Goal: Transaction & Acquisition: Purchase product/service

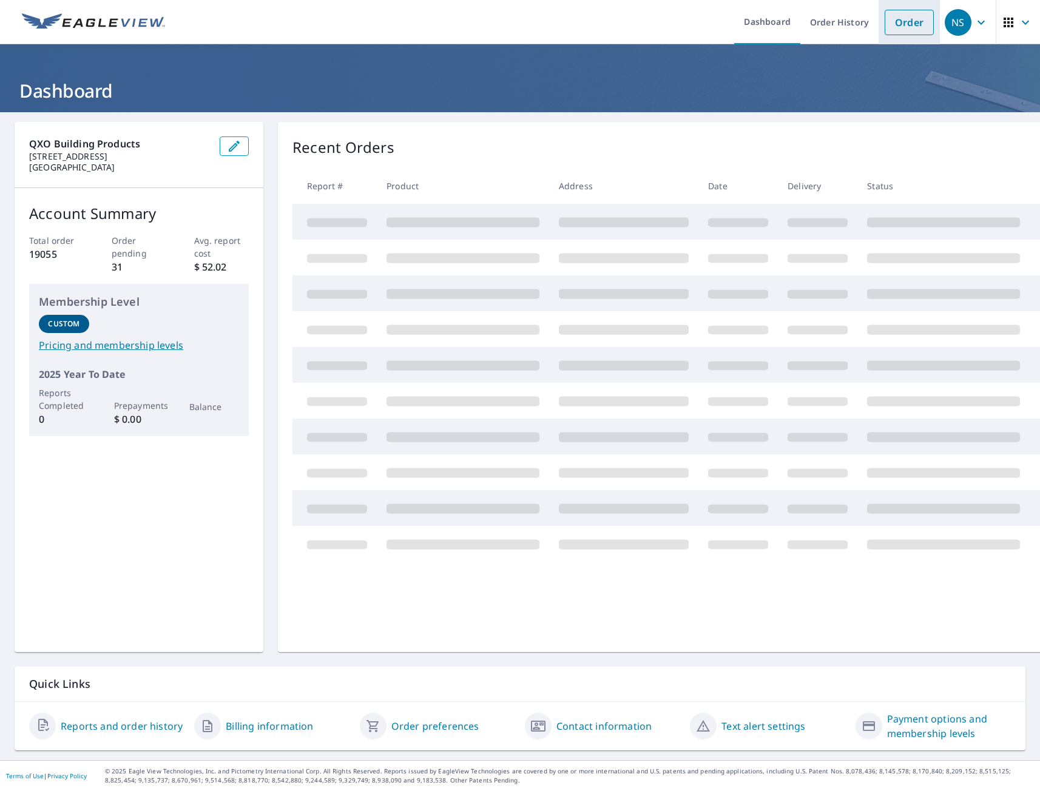
click at [906, 24] on link "Order" at bounding box center [908, 22] width 49 height 25
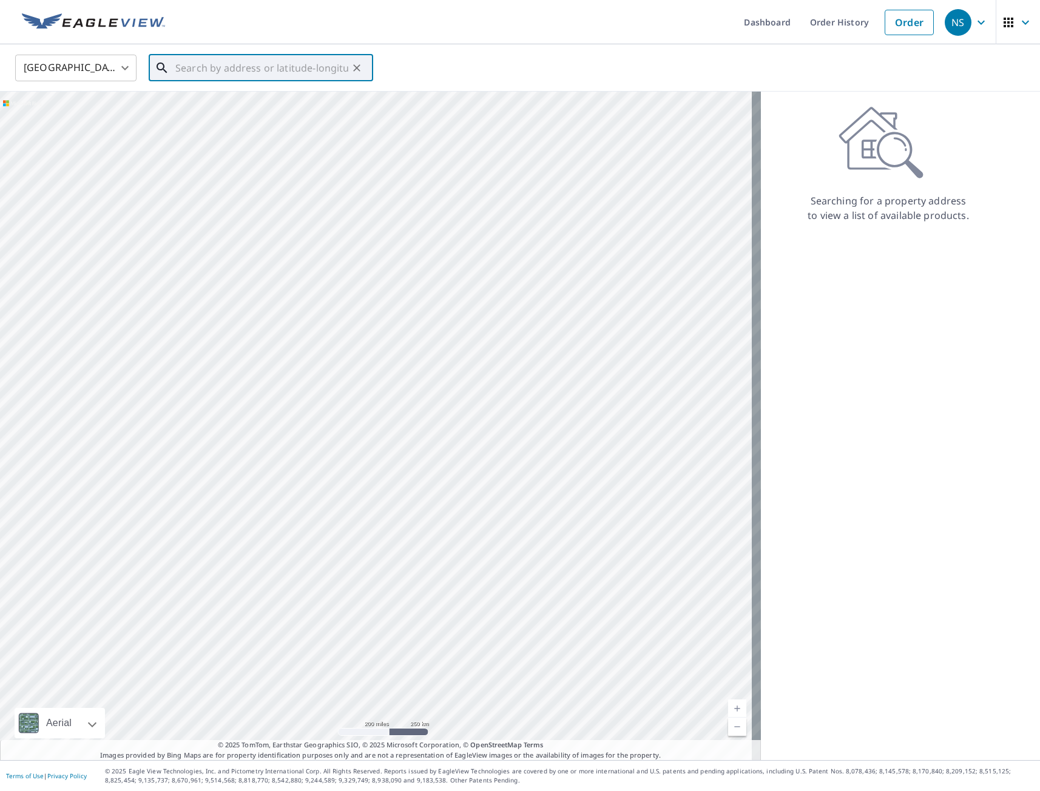
paste input "[STREET_ADDRESS]"
click at [243, 115] on p "[GEOGRAPHIC_DATA]" at bounding box center [268, 116] width 190 height 12
type input "[STREET_ADDRESS][PERSON_NAME]"
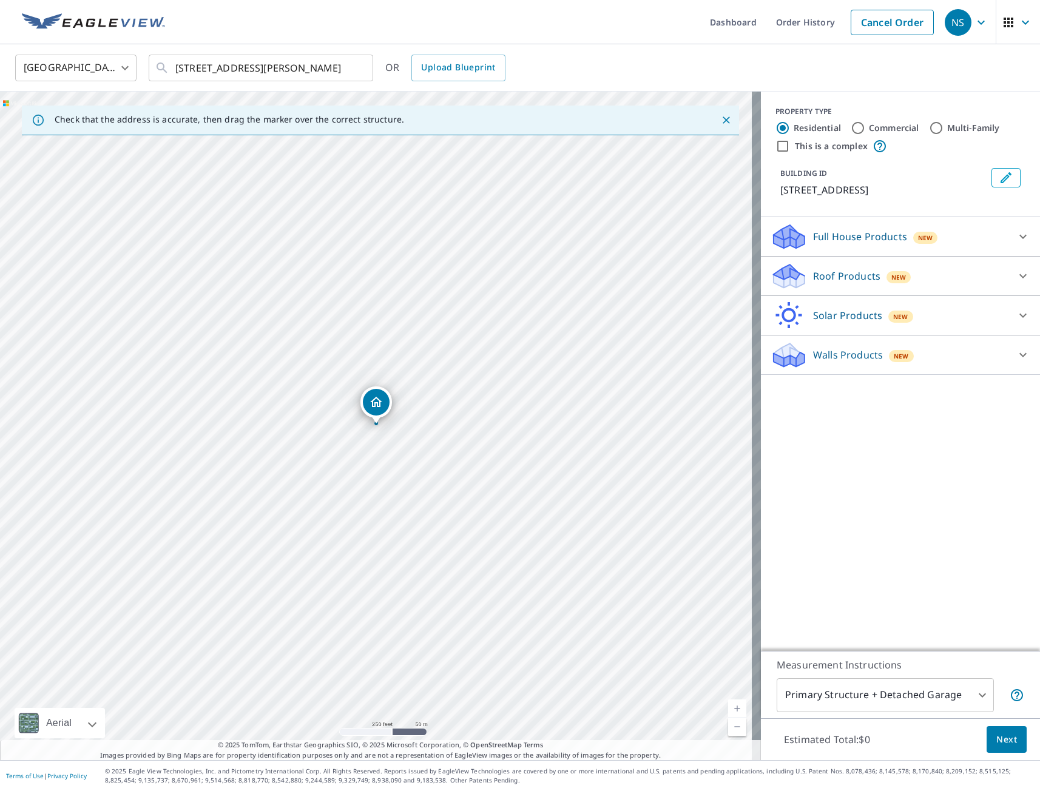
click at [830, 231] on p "Full House Products" at bounding box center [860, 236] width 94 height 15
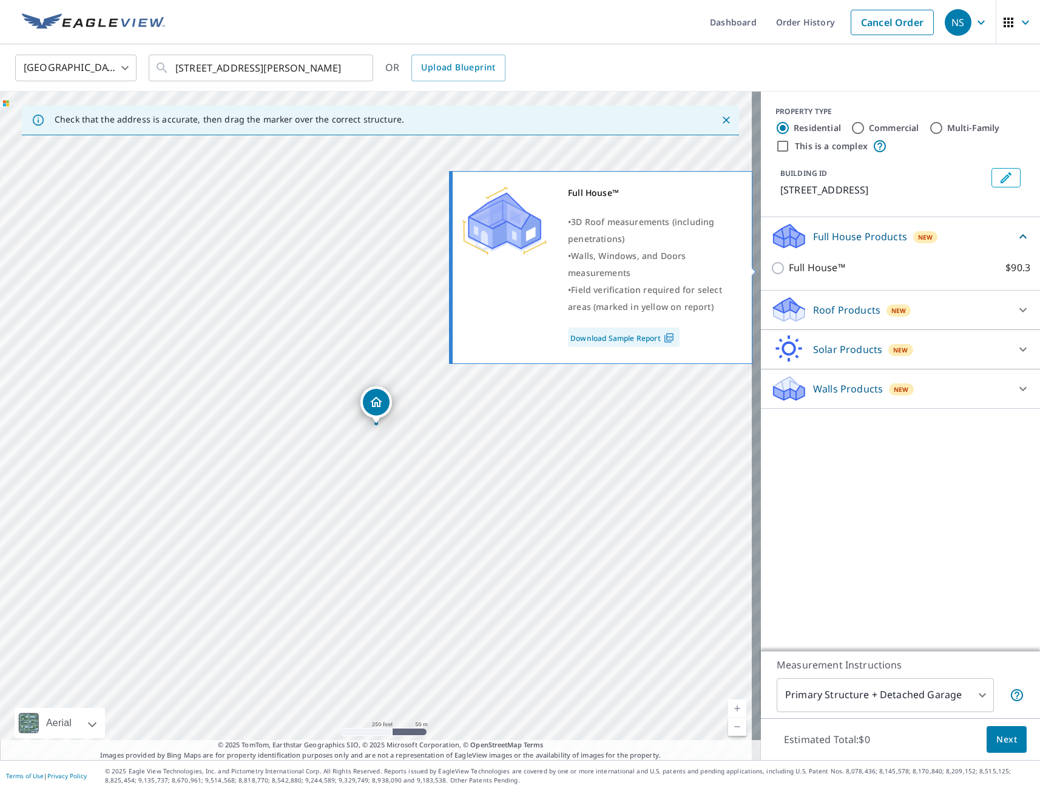
click at [770, 269] on input "Full House™ $90.3" at bounding box center [779, 268] width 18 height 15
checkbox input "true"
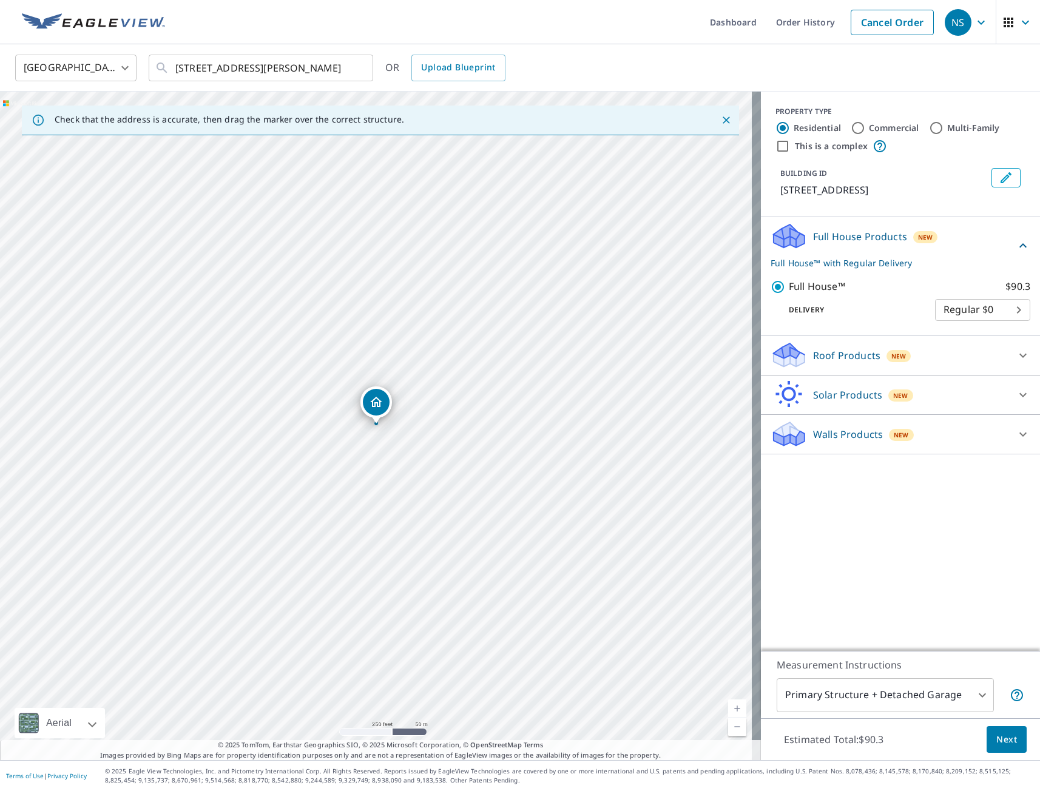
click at [996, 743] on span "Next" at bounding box center [1006, 739] width 21 height 15
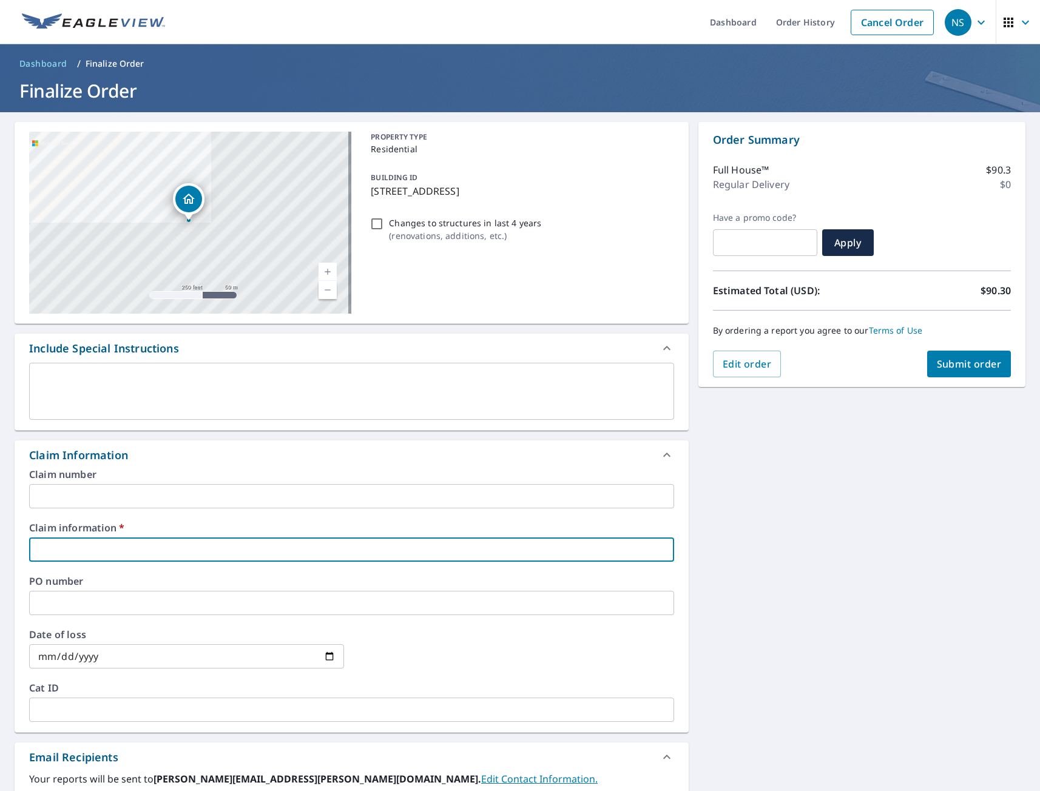
click at [124, 550] on input "text" at bounding box center [351, 549] width 645 height 24
type input "tmj"
checkbox input "true"
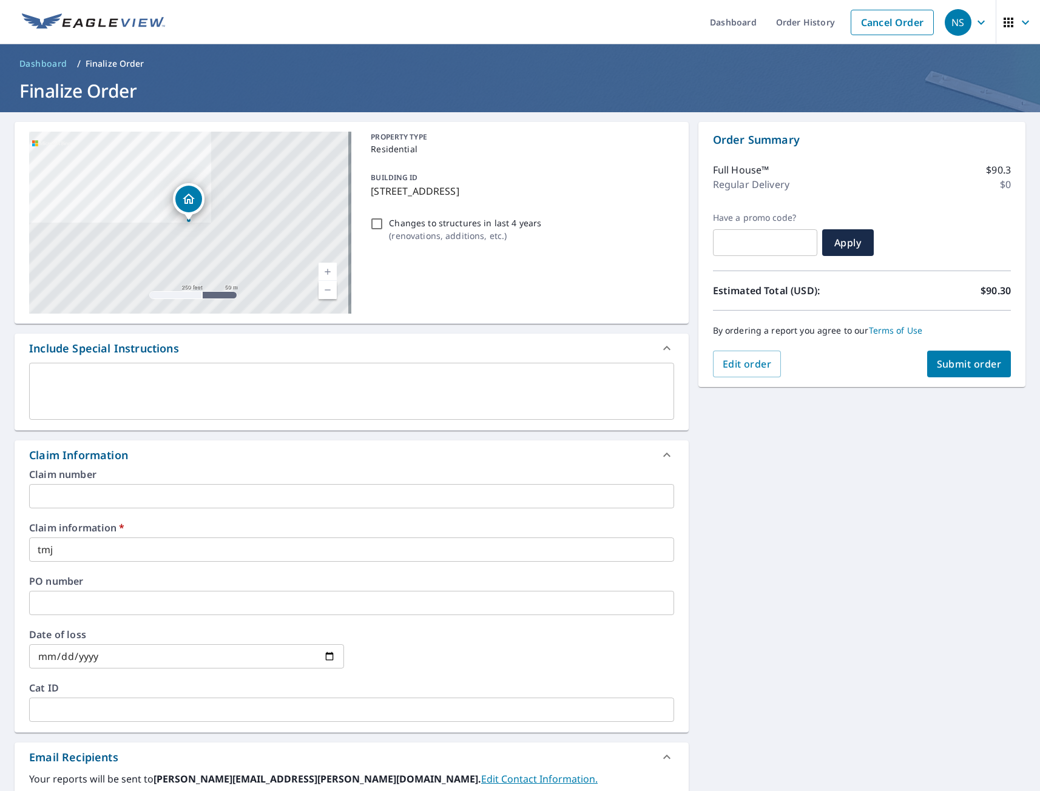
click at [742, 619] on div "[STREET_ADDRESS][GEOGRAPHIC_DATA][PERSON_NAME] A standard road map Aerial A det…" at bounding box center [520, 557] width 1040 height 890
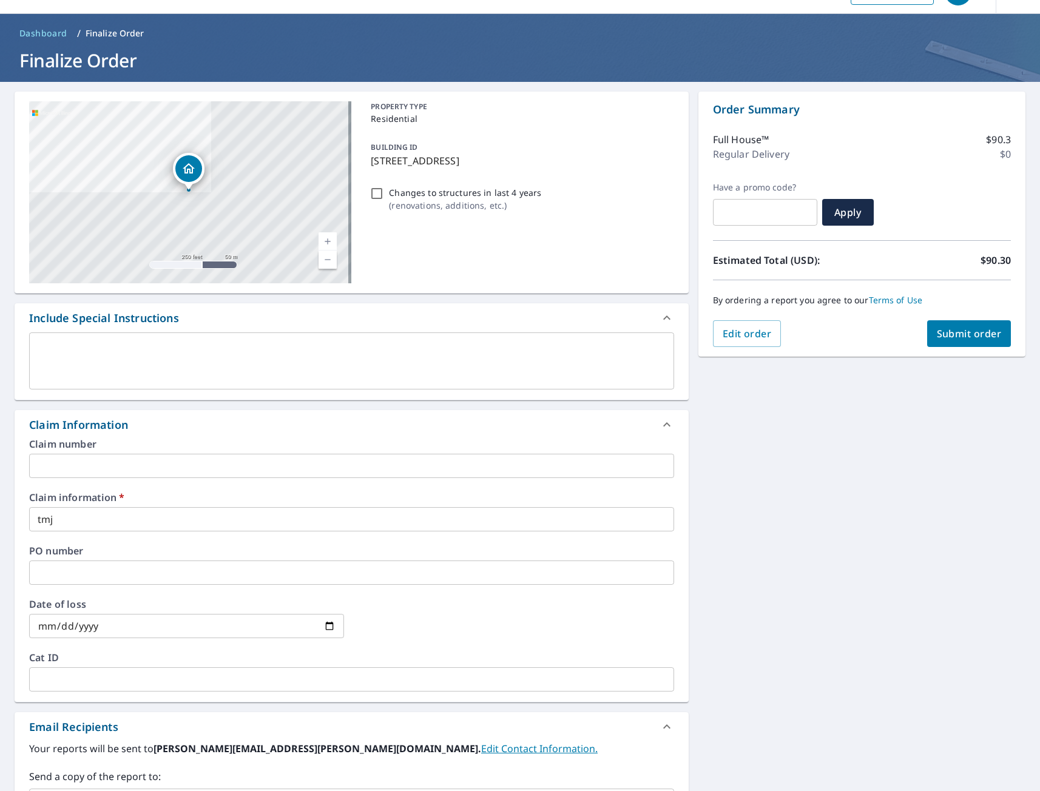
scroll to position [242, 0]
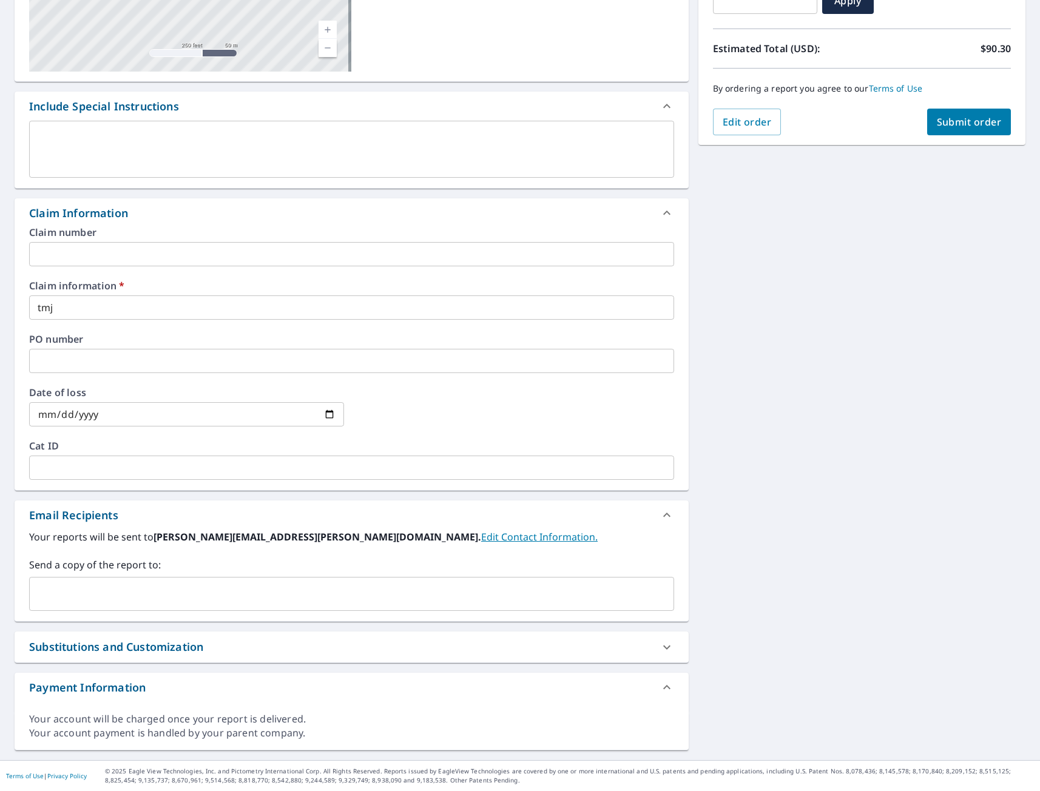
click at [129, 602] on input "text" at bounding box center [343, 593] width 616 height 23
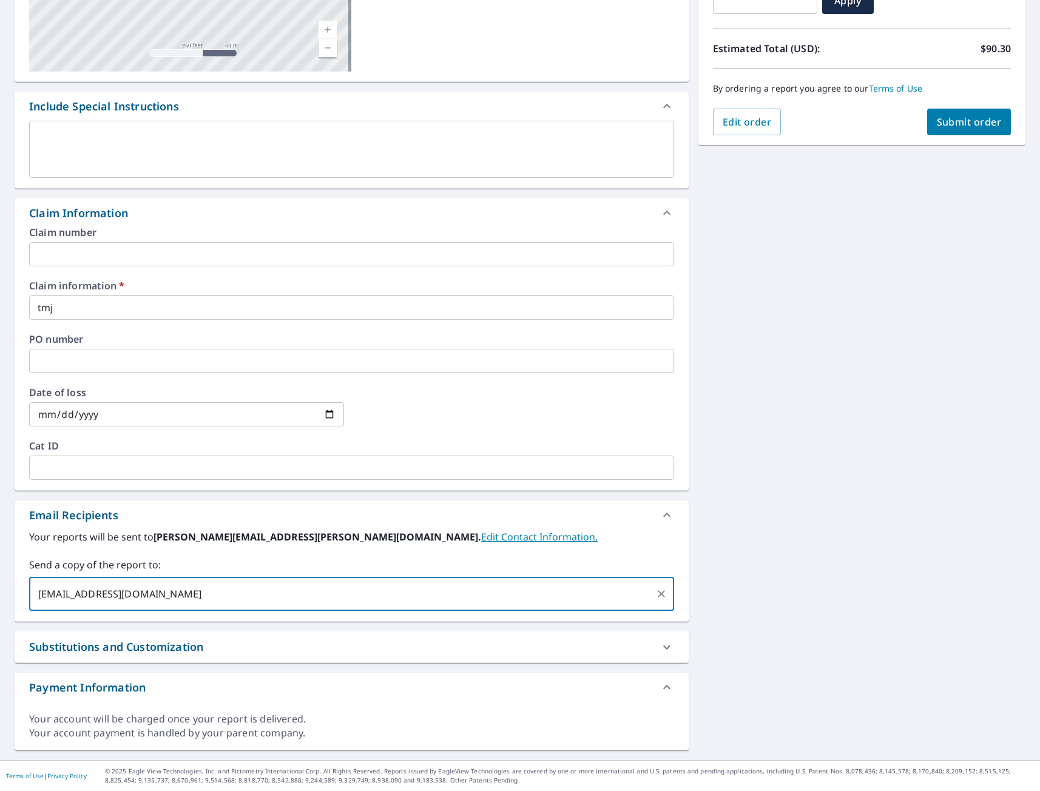
type input "[EMAIL_ADDRESS][DOMAIN_NAME]"
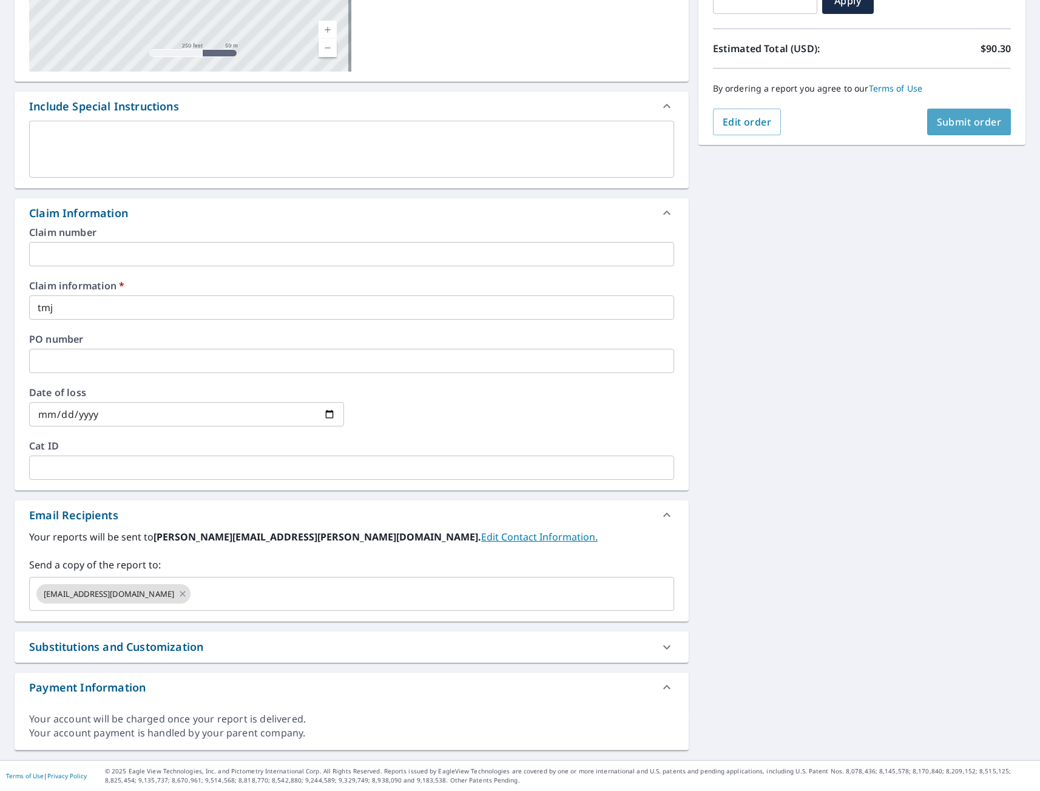
click at [970, 121] on span "Submit order" at bounding box center [968, 121] width 65 height 13
checkbox input "true"
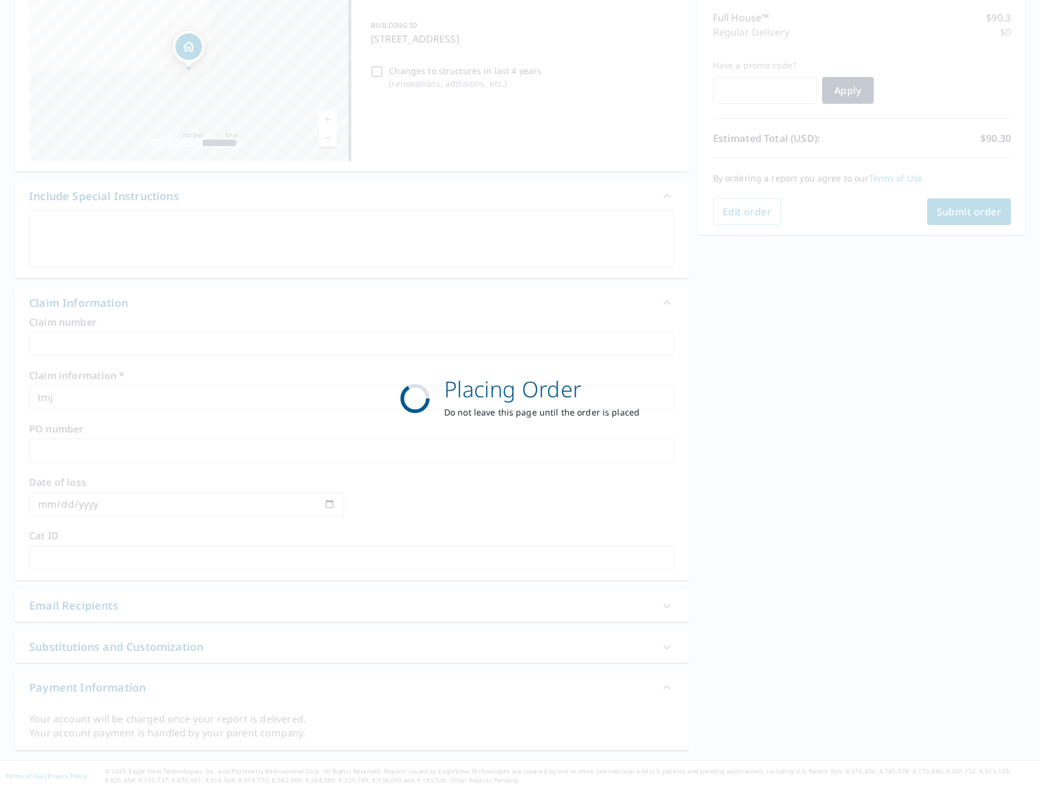
scroll to position [152, 0]
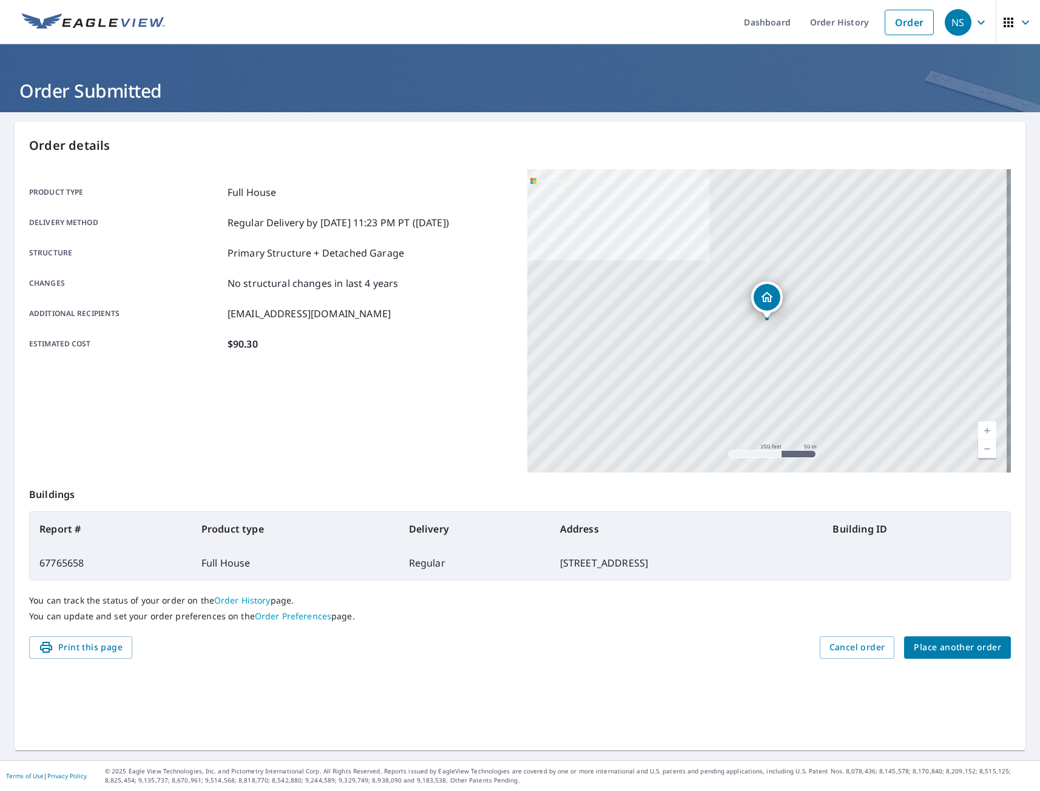
click at [930, 653] on span "Place another order" at bounding box center [956, 647] width 87 height 15
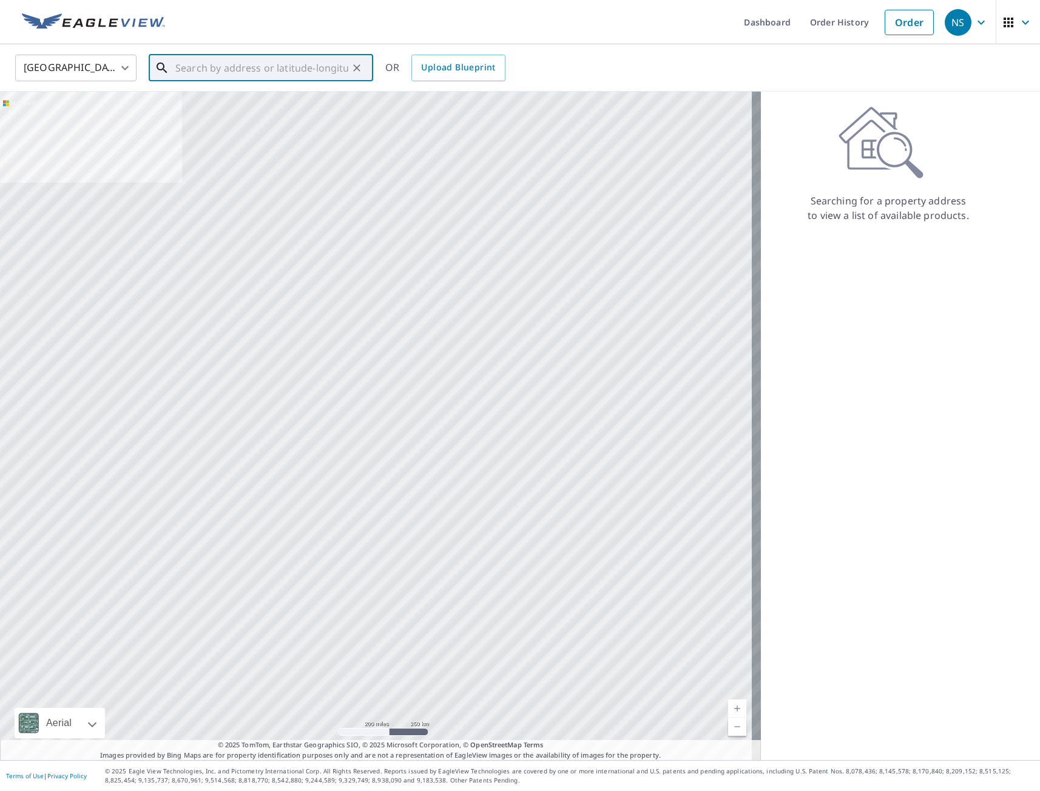
paste input "[STREET_ADDRESS][PERSON_NAME]"
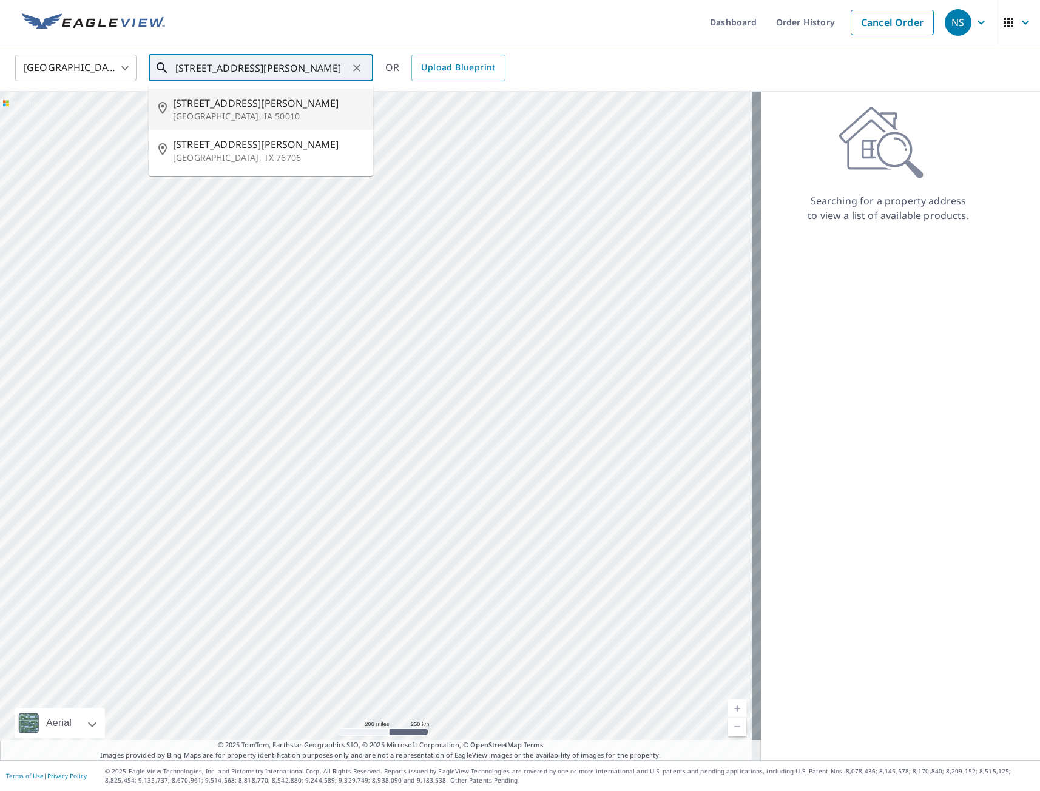
click at [238, 112] on p "[GEOGRAPHIC_DATA], IA 50010" at bounding box center [268, 116] width 190 height 12
type input "[STREET_ADDRESS][PERSON_NAME]"
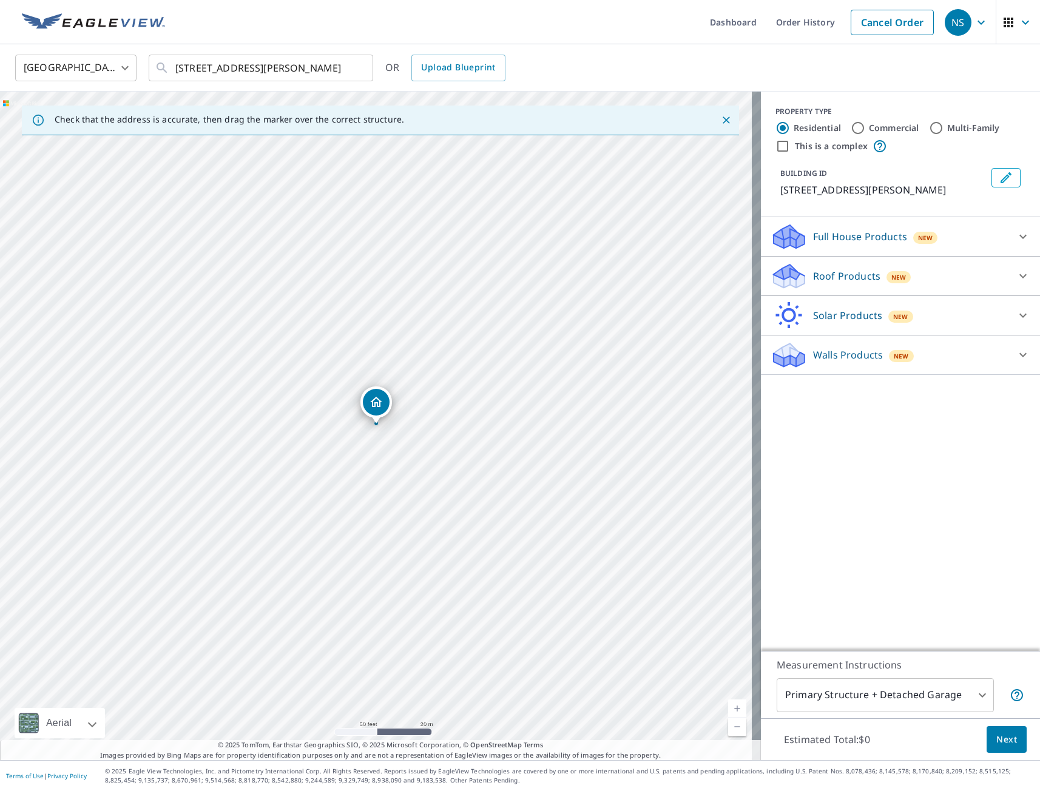
click at [852, 240] on p "Full House Products" at bounding box center [860, 236] width 94 height 15
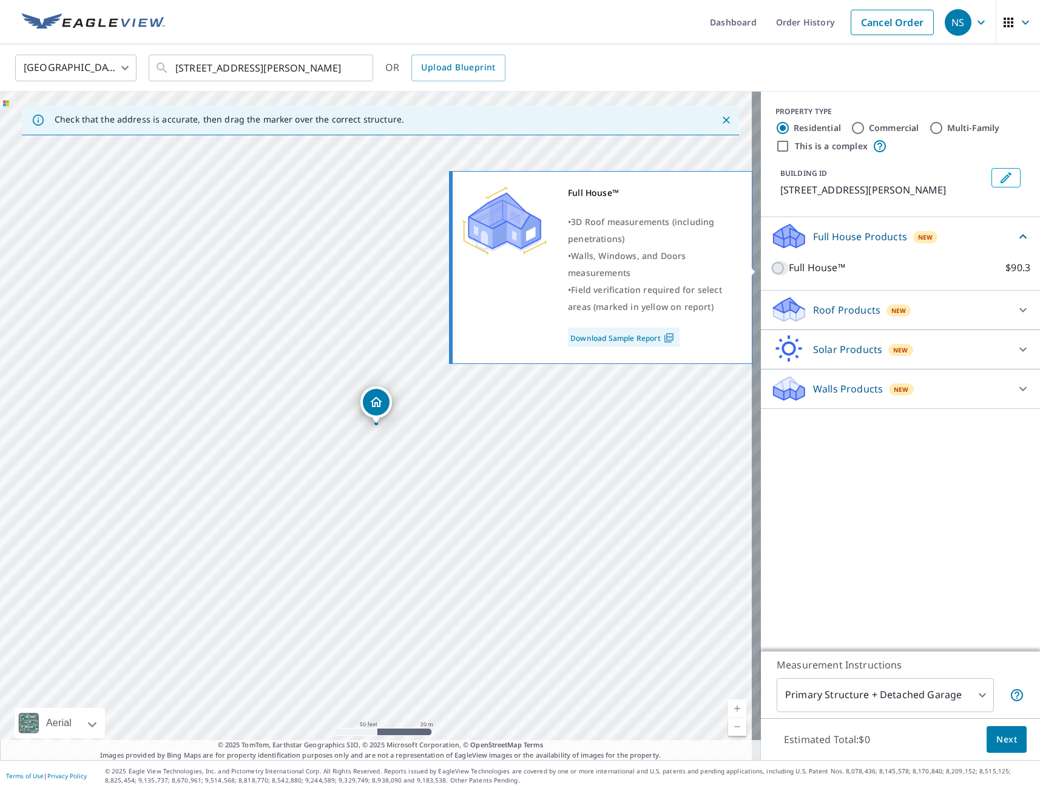
click at [770, 271] on input "Full House™ $90.3" at bounding box center [779, 268] width 18 height 15
checkbox input "true"
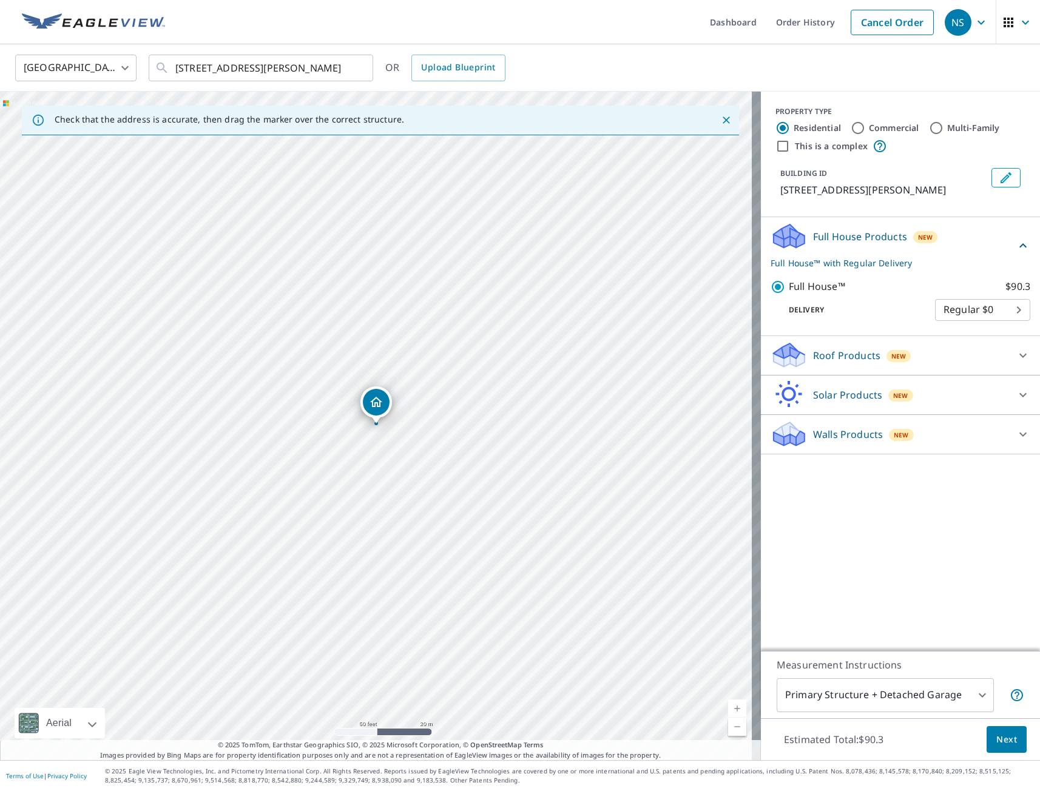
click at [996, 736] on span "Next" at bounding box center [1006, 739] width 21 height 15
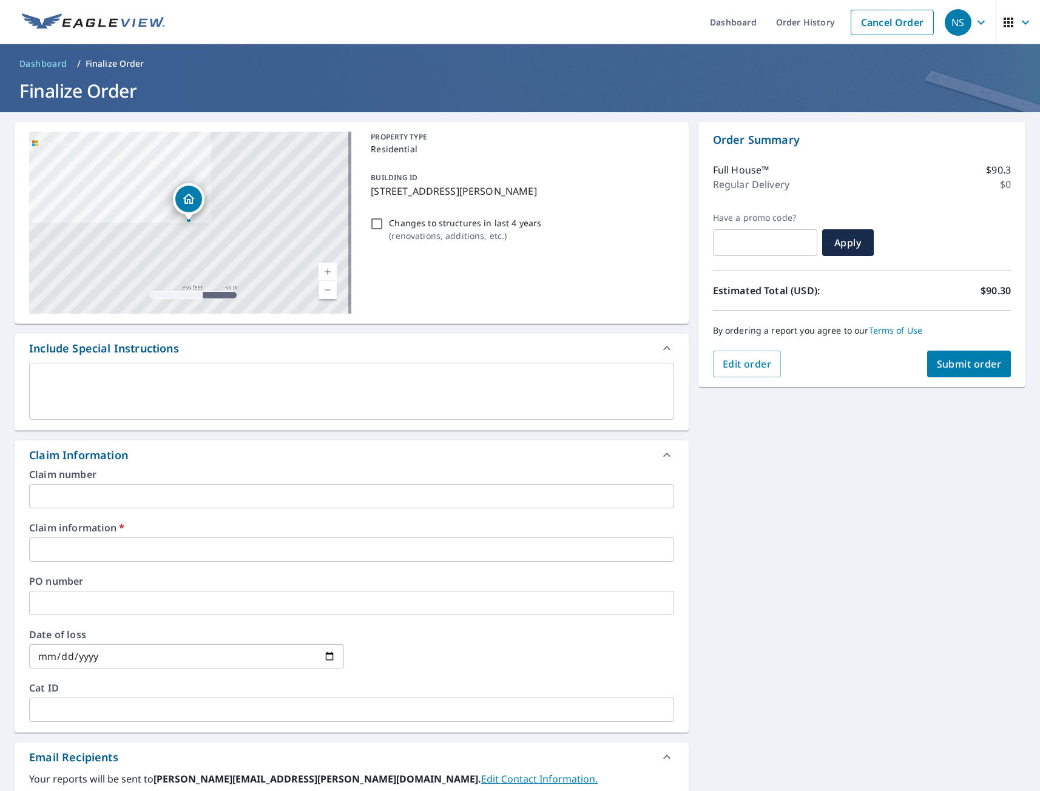
click at [113, 552] on input "text" at bounding box center [351, 549] width 645 height 24
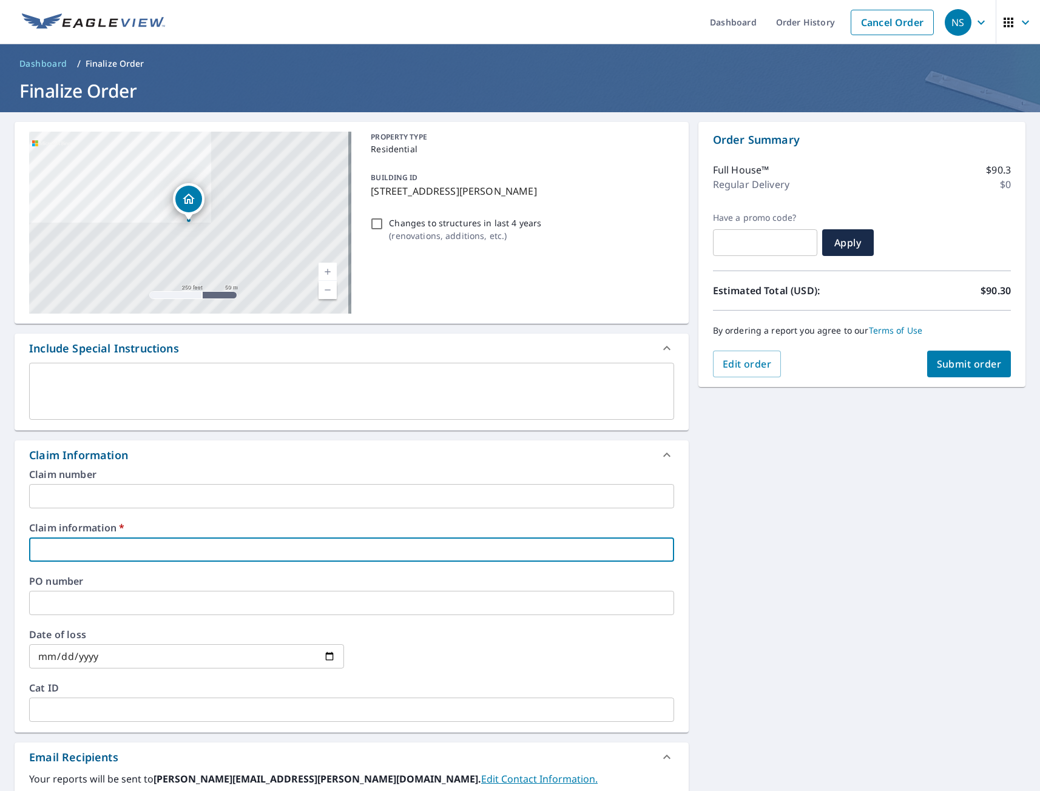
type input "tmj"
checkbox input "true"
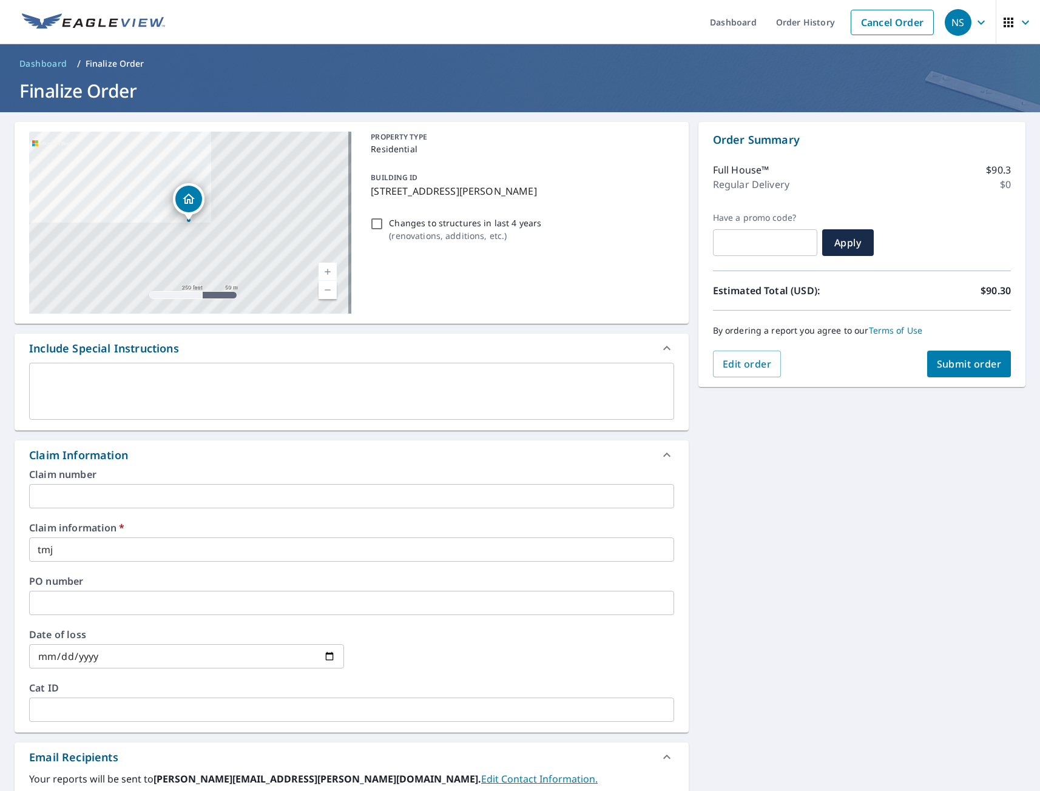
click at [734, 604] on div "[STREET_ADDRESS][PERSON_NAME] A standard road map Aerial A detailed look from a…" at bounding box center [520, 557] width 1040 height 890
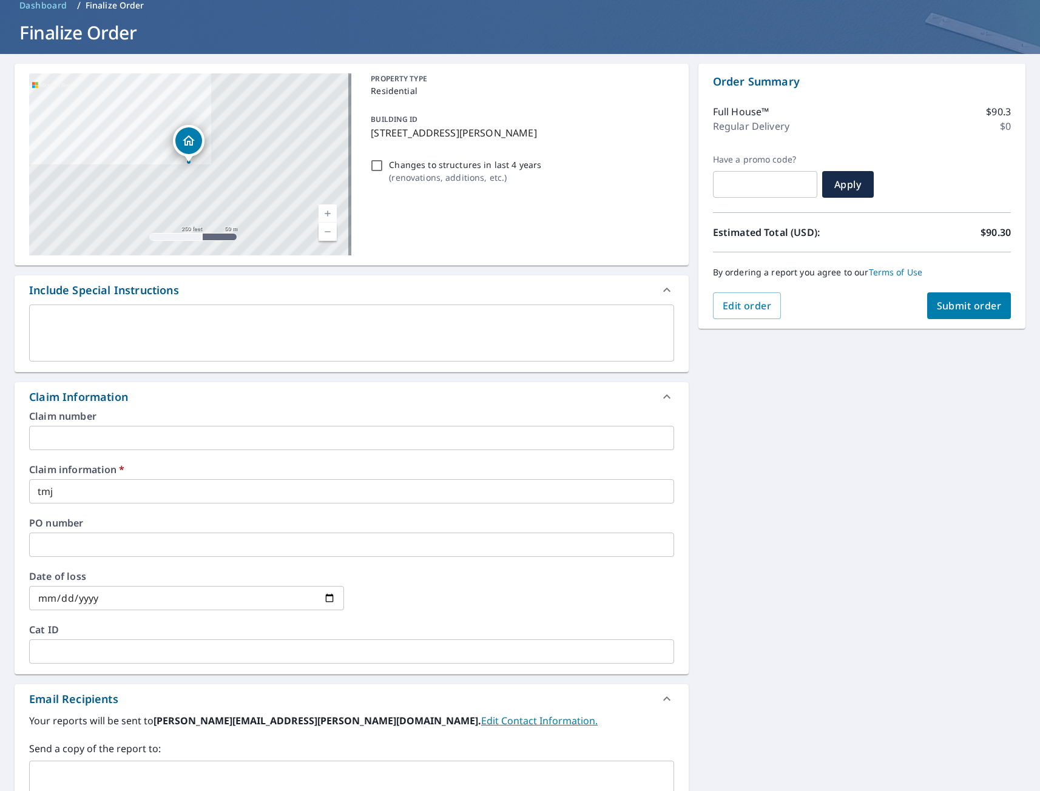
scroll to position [242, 0]
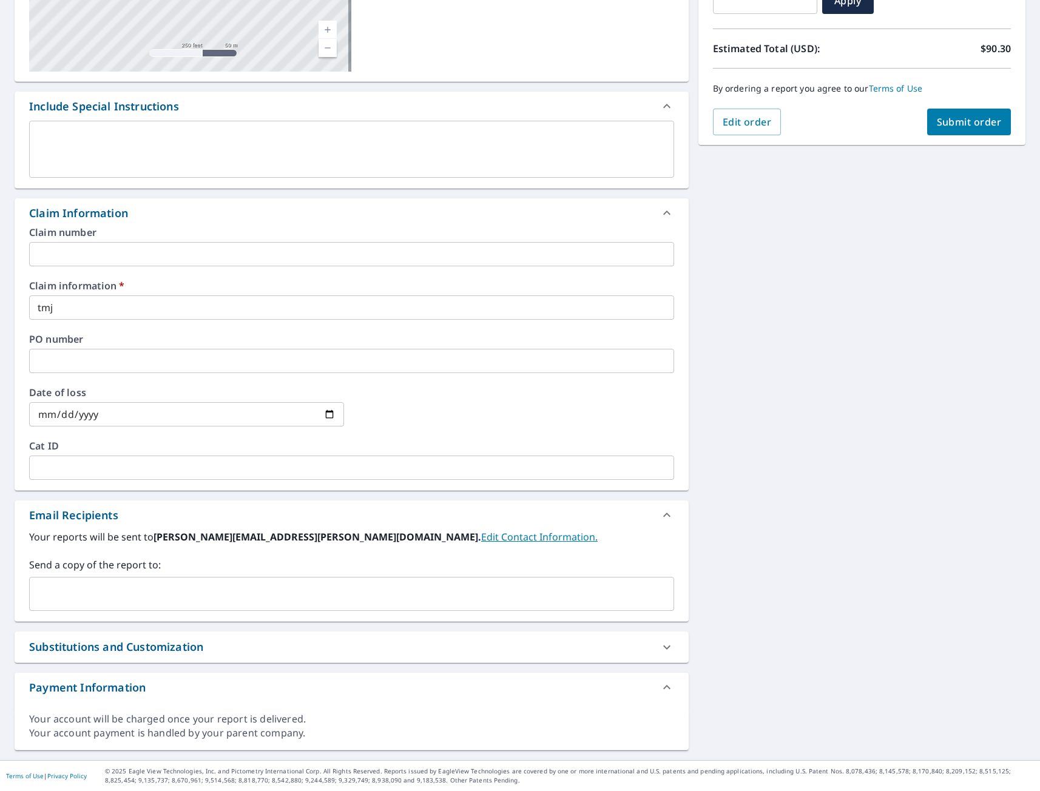
click at [152, 600] on input "text" at bounding box center [343, 593] width 616 height 23
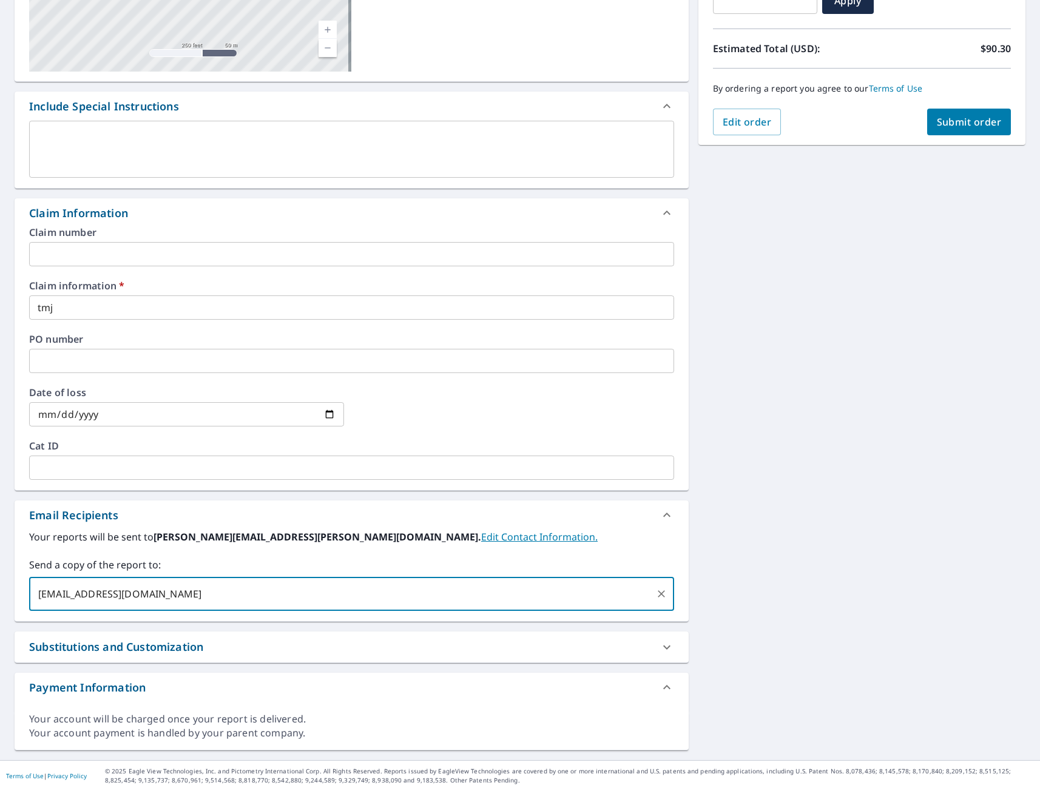
type input "[EMAIL_ADDRESS][DOMAIN_NAME]"
click at [979, 119] on span "Submit order" at bounding box center [968, 121] width 65 height 13
checkbox input "true"
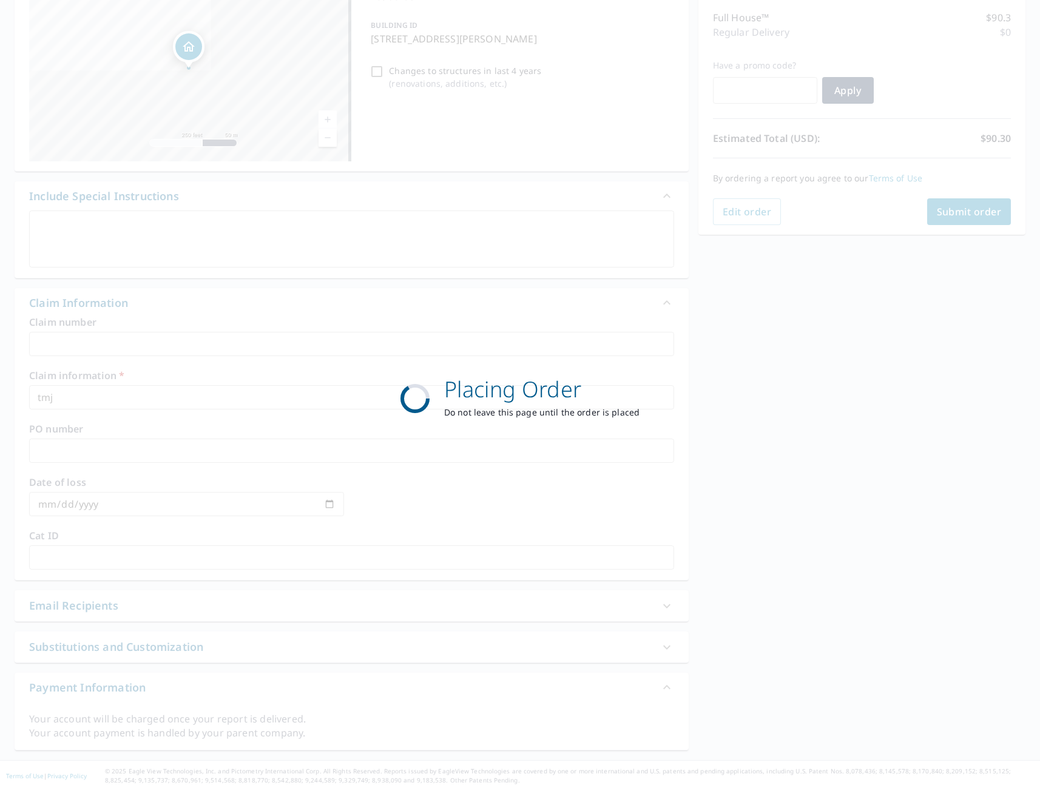
scroll to position [152, 0]
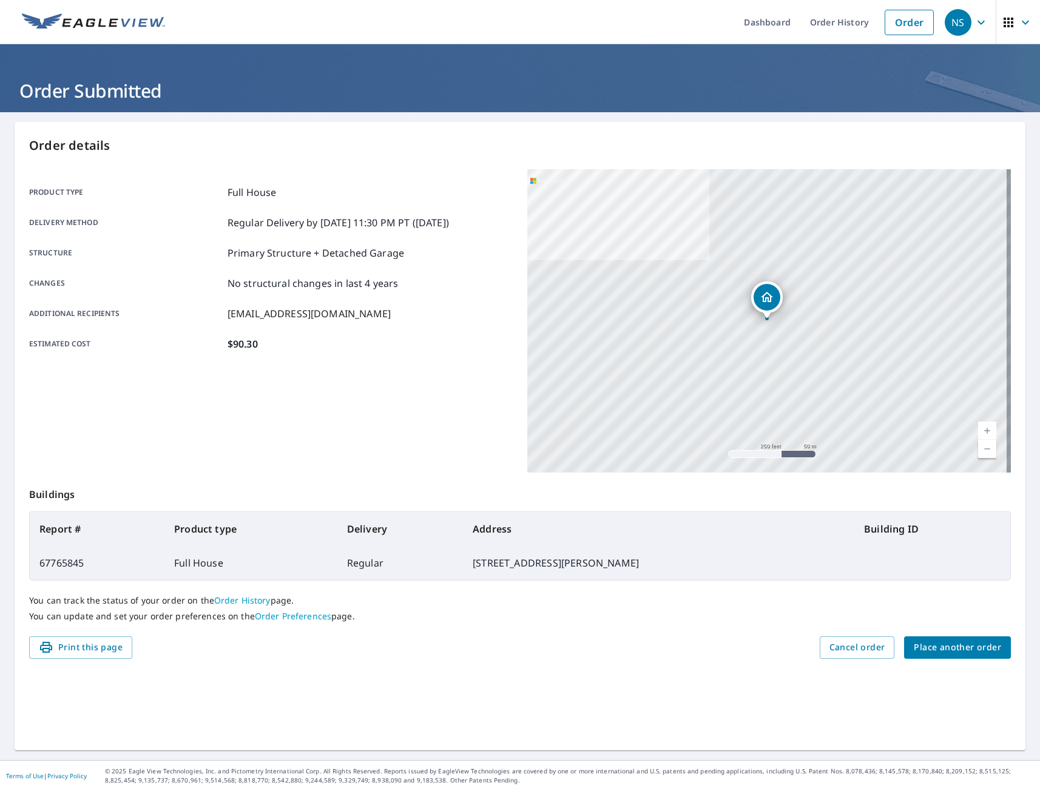
click at [352, 411] on div "Product type Full House Delivery method Regular Delivery by [DATE] 11:30 PM PT …" at bounding box center [270, 320] width 483 height 303
click at [918, 648] on span "Place another order" at bounding box center [956, 647] width 87 height 15
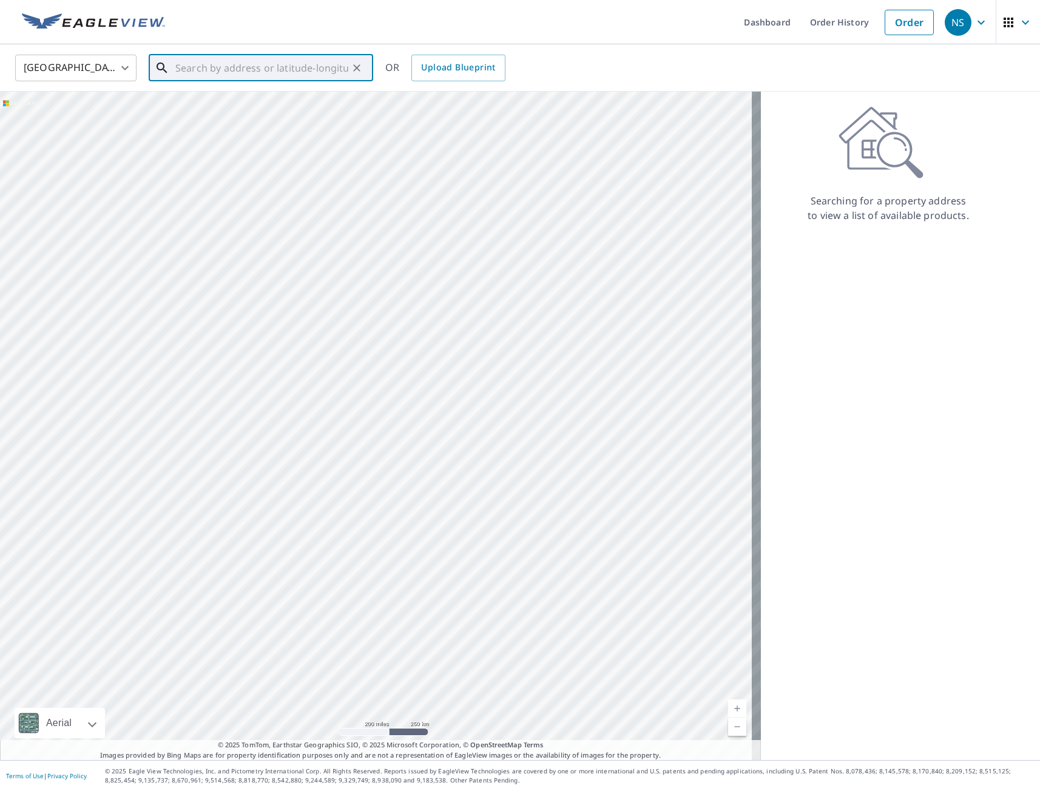
paste input "[STREET_ADDRESS]"
click at [229, 142] on span "[STREET_ADDRESS]" at bounding box center [268, 144] width 190 height 15
type input "[STREET_ADDRESS]"
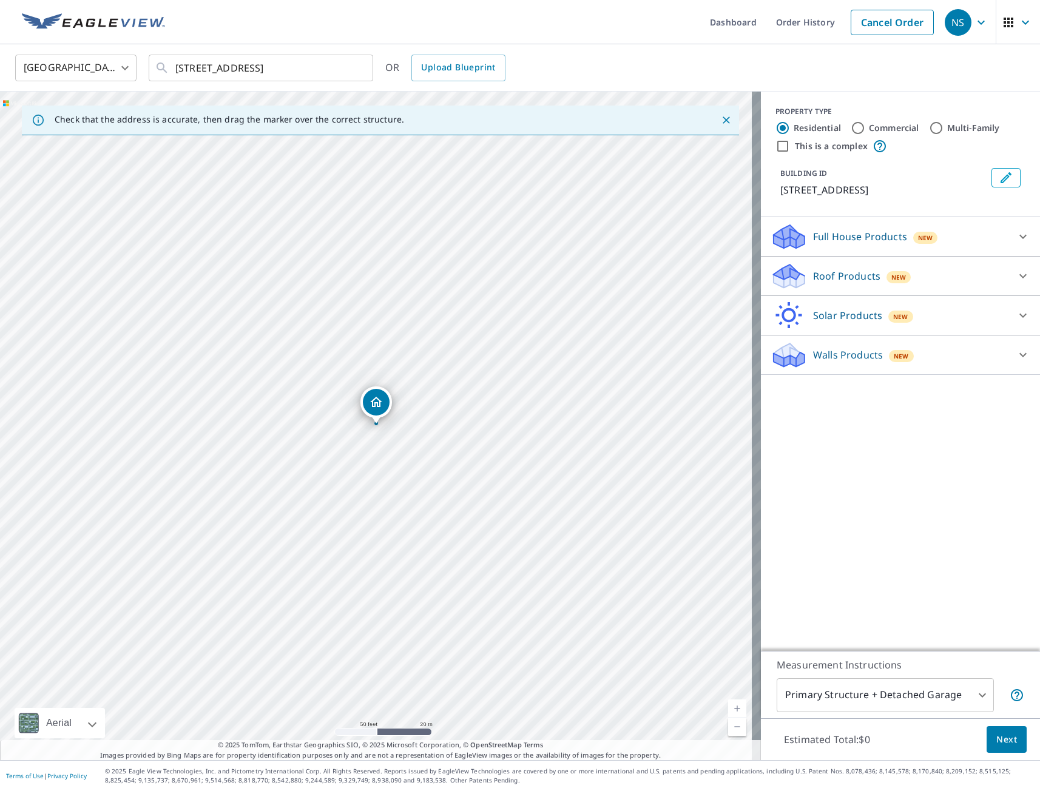
click at [876, 243] on p "Full House Products" at bounding box center [860, 236] width 94 height 15
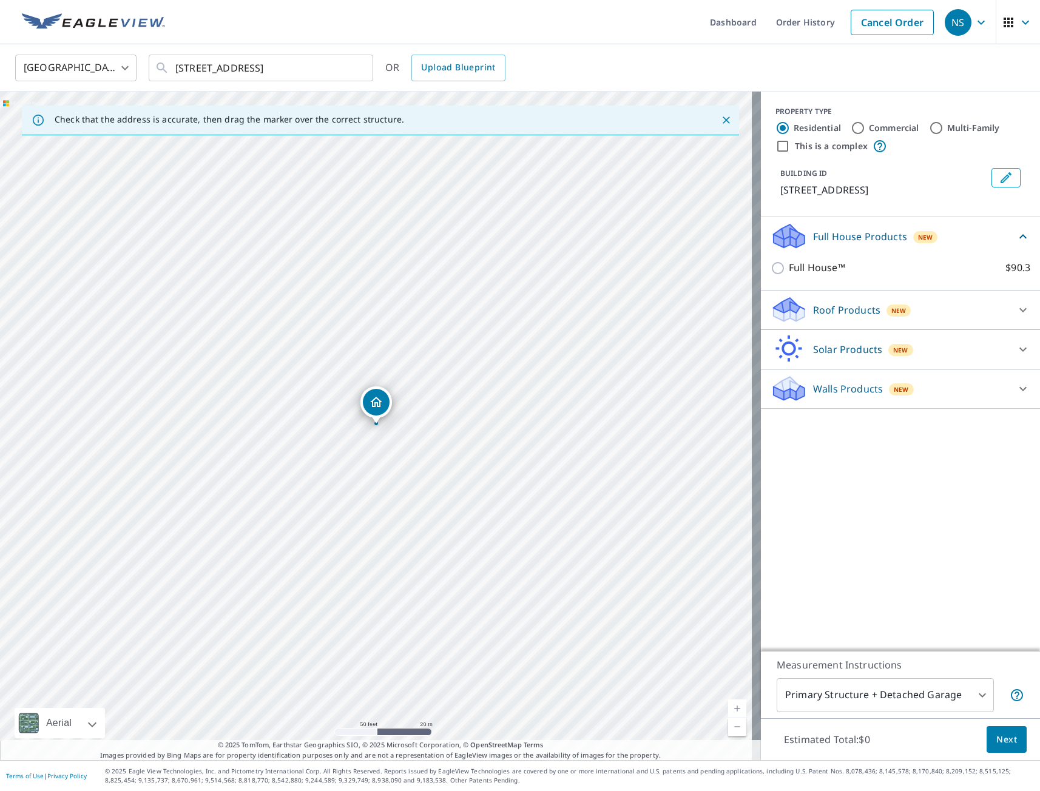
click at [770, 273] on input "Full House™ $90.3" at bounding box center [779, 268] width 18 height 15
checkbox input "true"
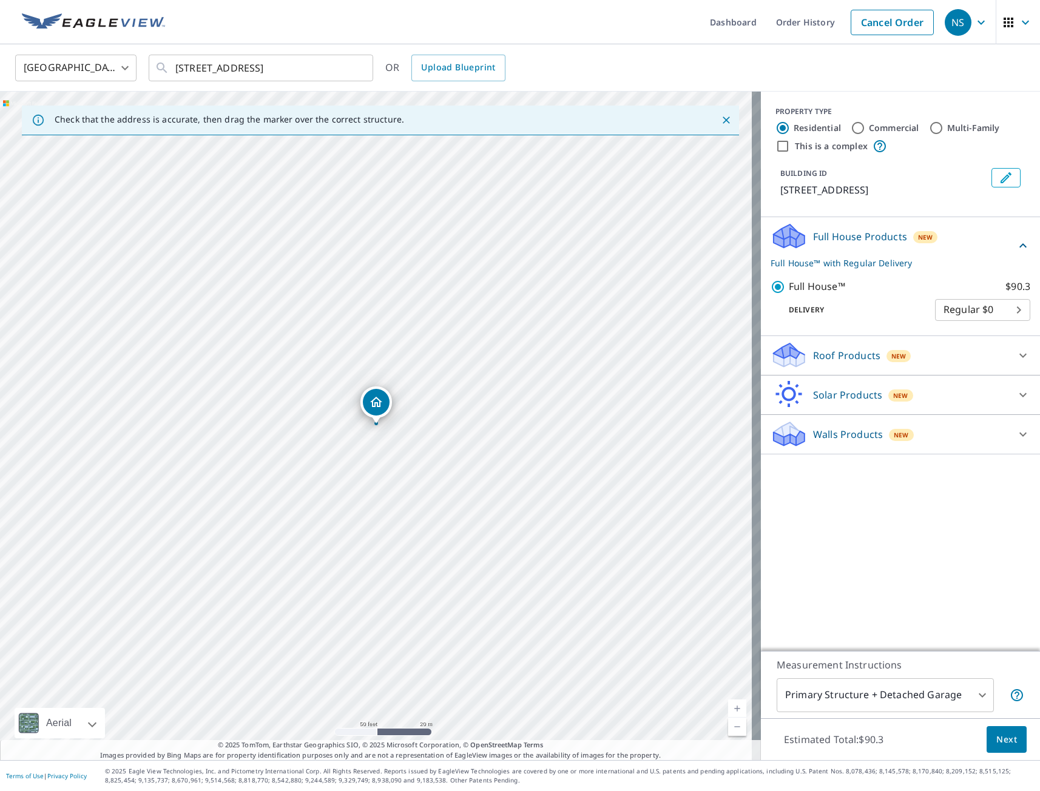
click at [1004, 739] on span "Next" at bounding box center [1006, 739] width 21 height 15
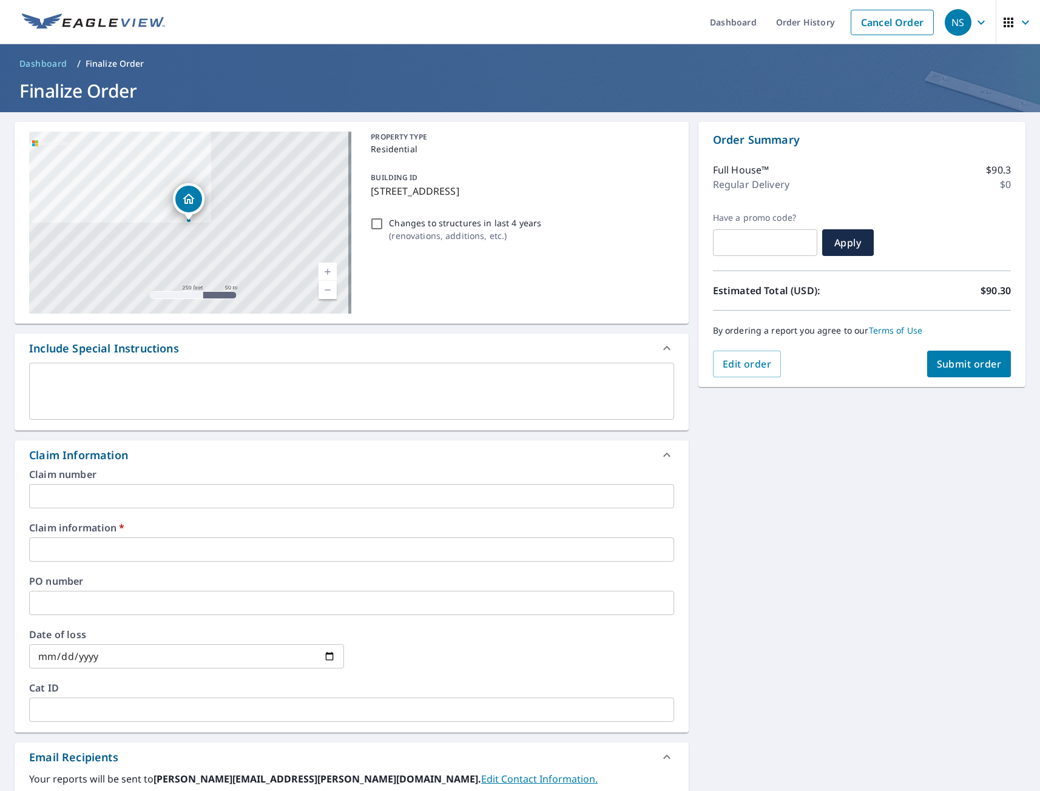
click at [120, 553] on input "text" at bounding box center [351, 549] width 645 height 24
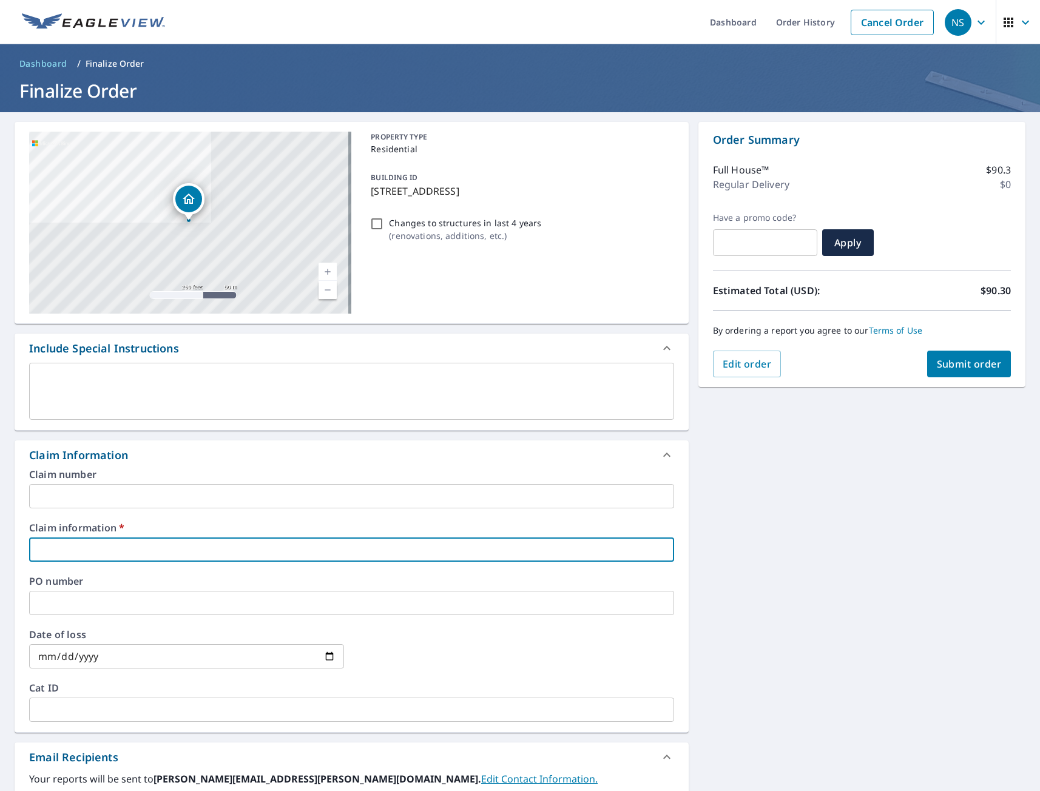
type input "tmj"
checkbox input "true"
click at [793, 605] on div "[STREET_ADDRESS][GEOGRAPHIC_DATA] A standard road map Aerial A detailed look fr…" at bounding box center [520, 557] width 1040 height 890
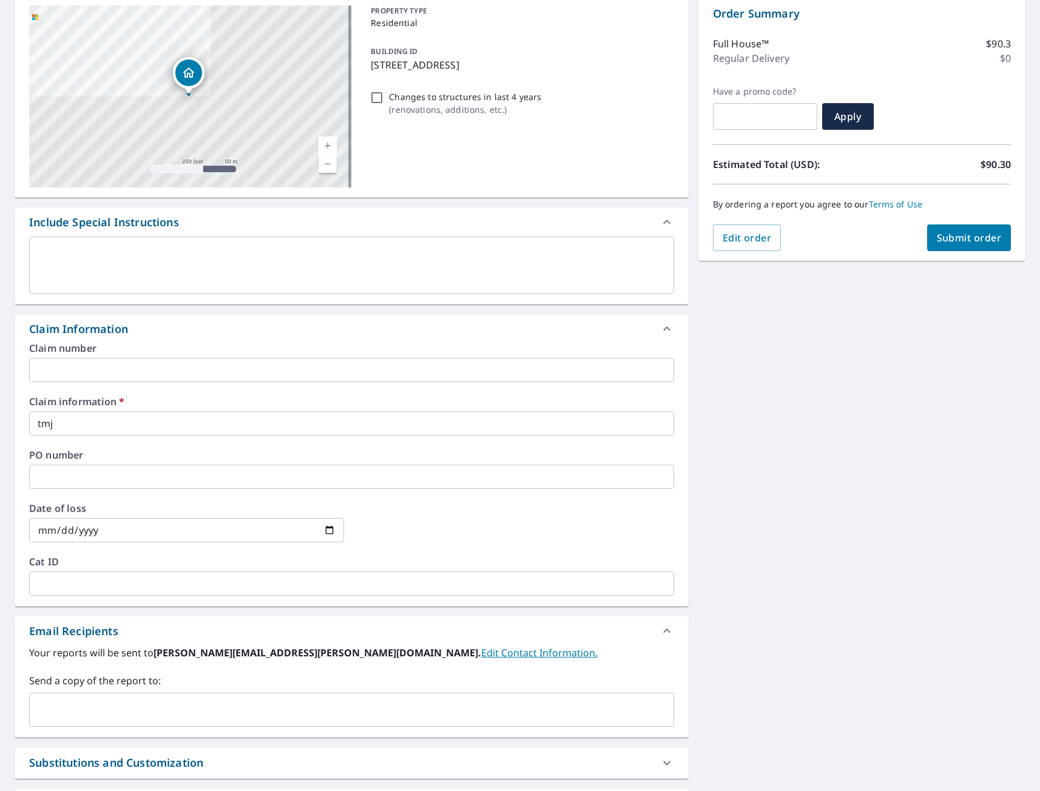
scroll to position [242, 0]
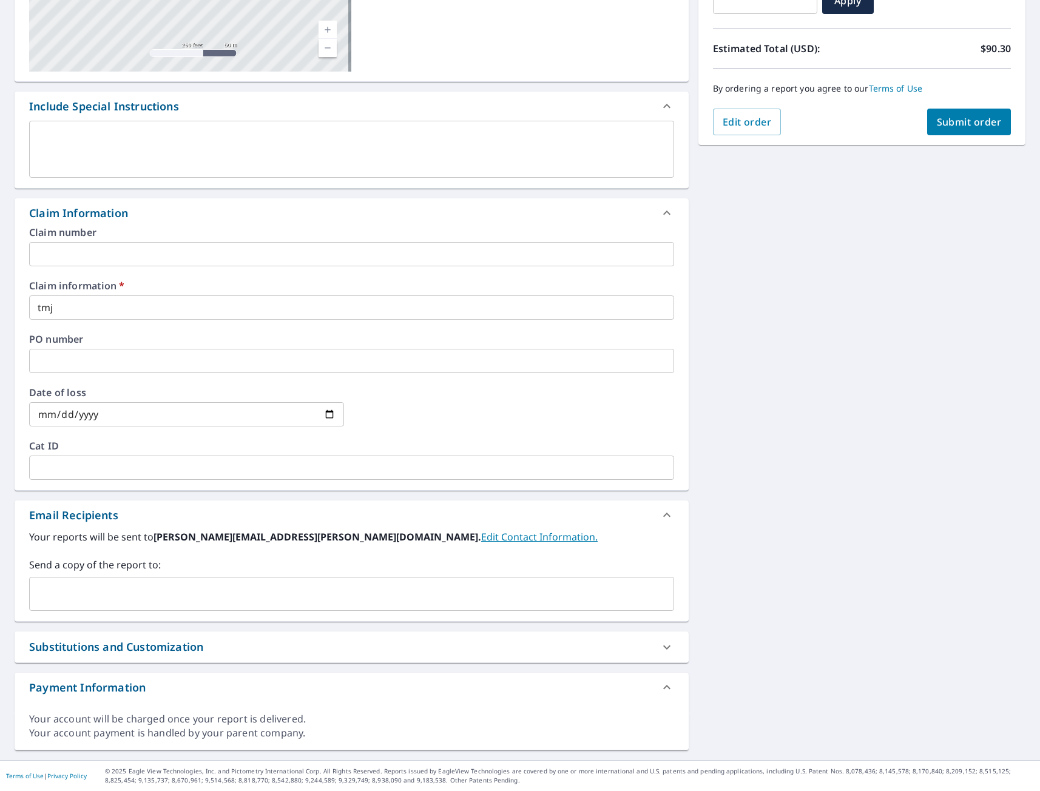
click at [124, 601] on input "text" at bounding box center [343, 593] width 616 height 23
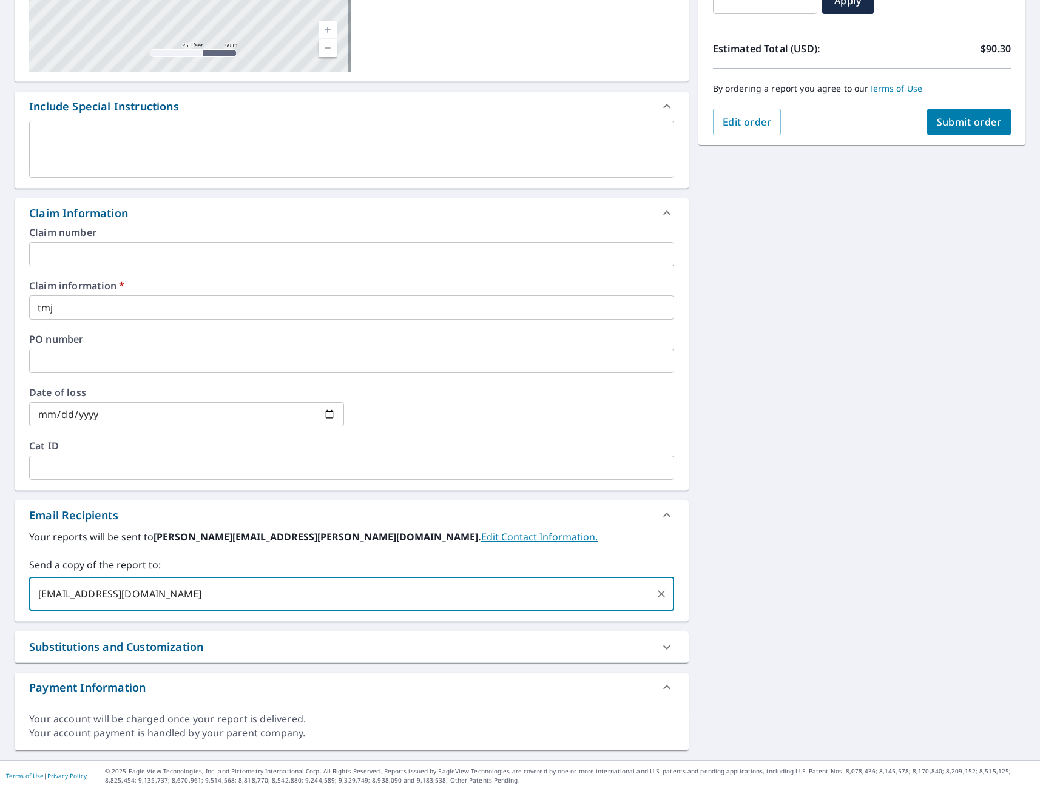
type input "[EMAIL_ADDRESS][DOMAIN_NAME]"
click at [888, 476] on div "[STREET_ADDRESS][GEOGRAPHIC_DATA] A standard road map Aerial A detailed look fr…" at bounding box center [520, 315] width 1040 height 890
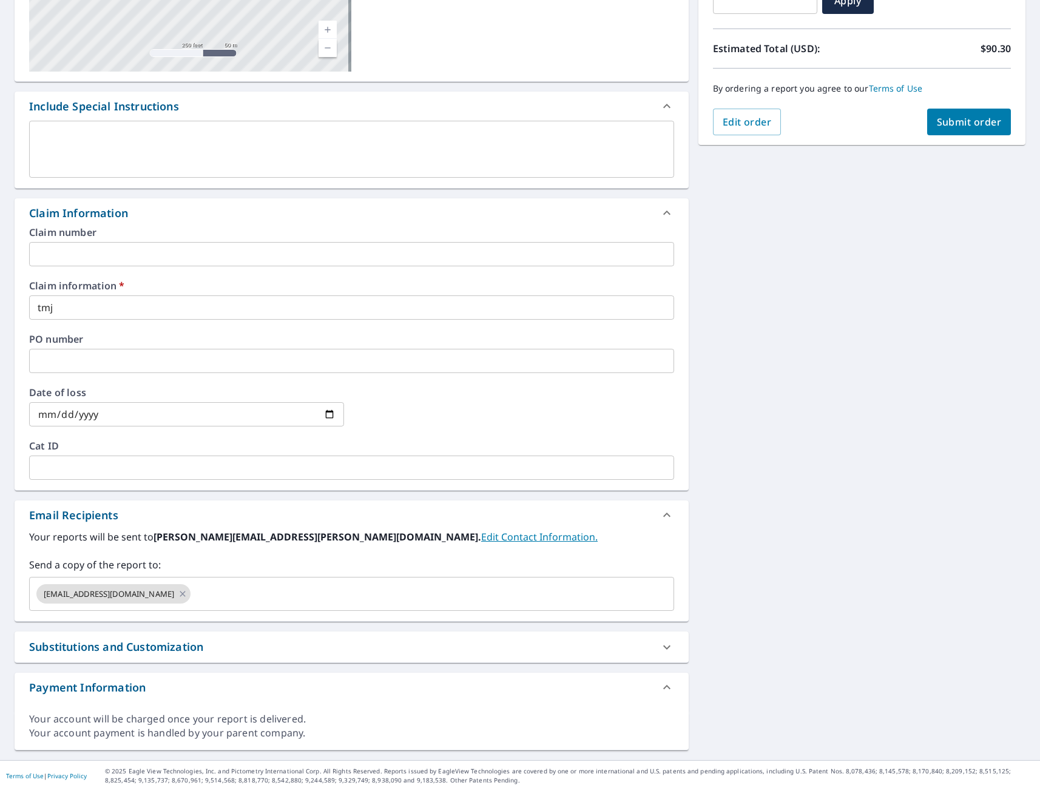
click at [961, 129] on button "Submit order" at bounding box center [969, 122] width 84 height 27
checkbox input "true"
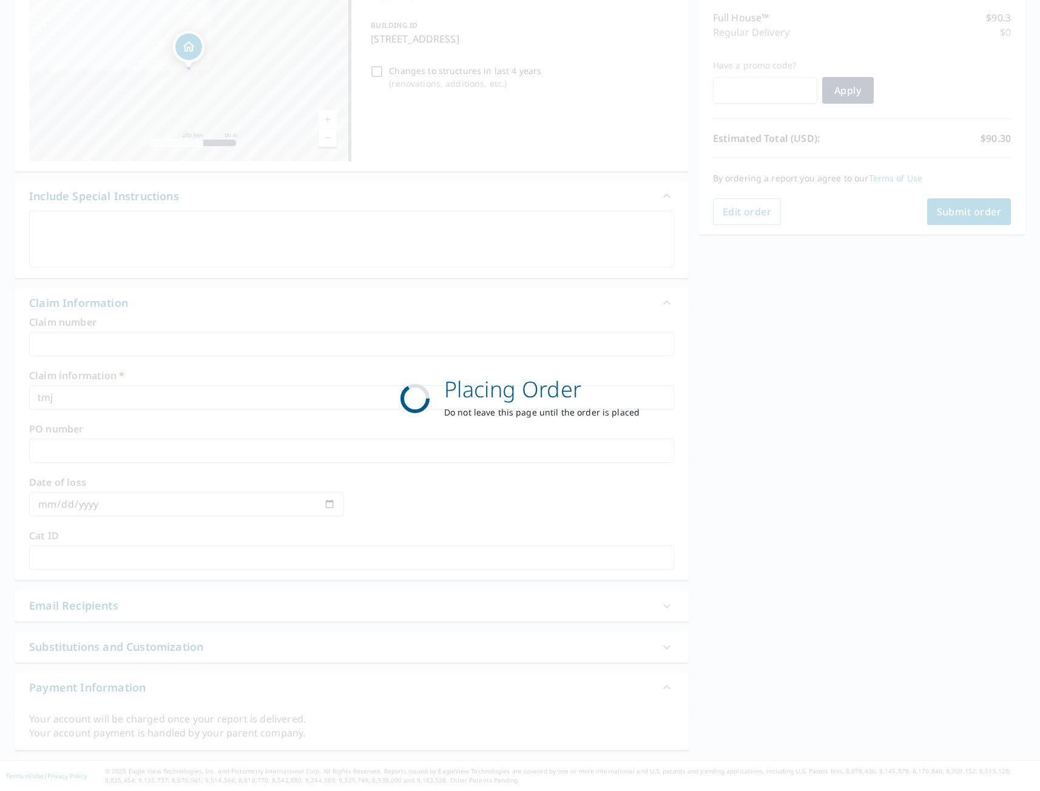
scroll to position [152, 0]
